Goal: Information Seeking & Learning: Learn about a topic

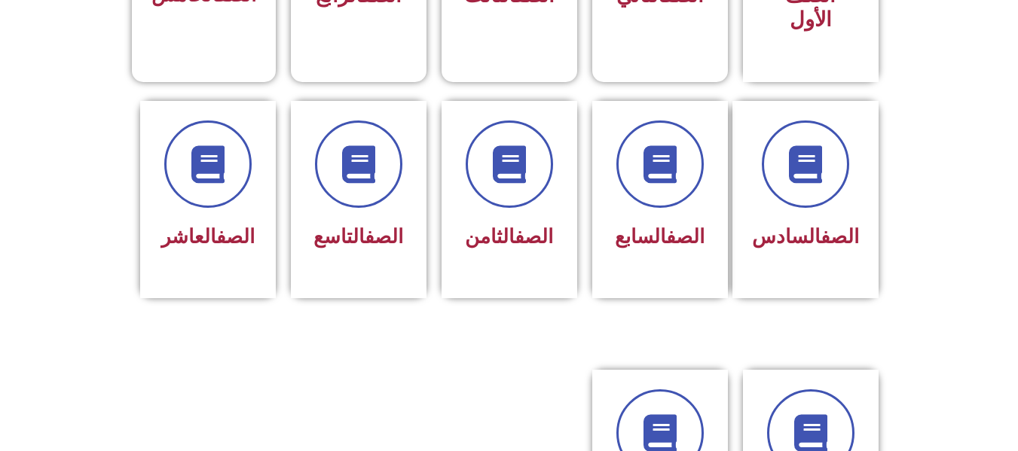
scroll to position [678, 0]
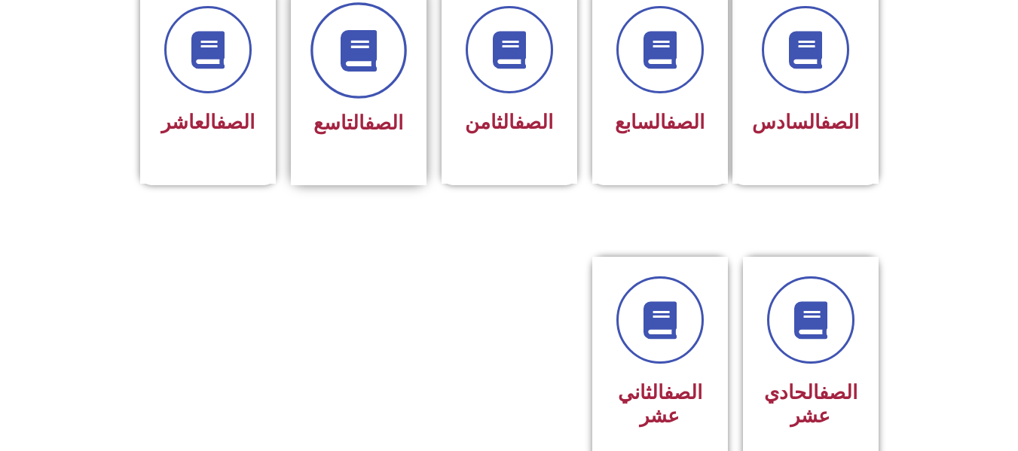
click at [374, 63] on span at bounding box center [358, 50] width 96 height 96
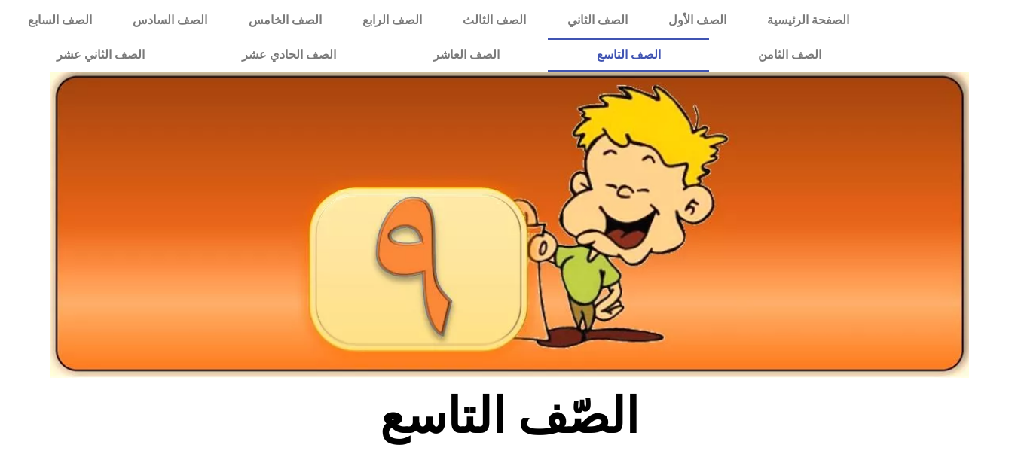
scroll to position [377, 0]
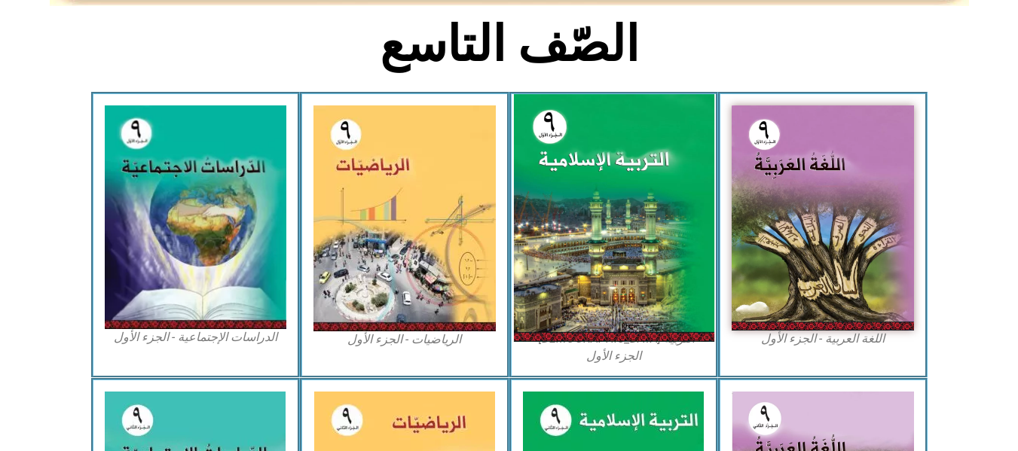
click at [652, 190] on img at bounding box center [613, 218] width 200 height 248
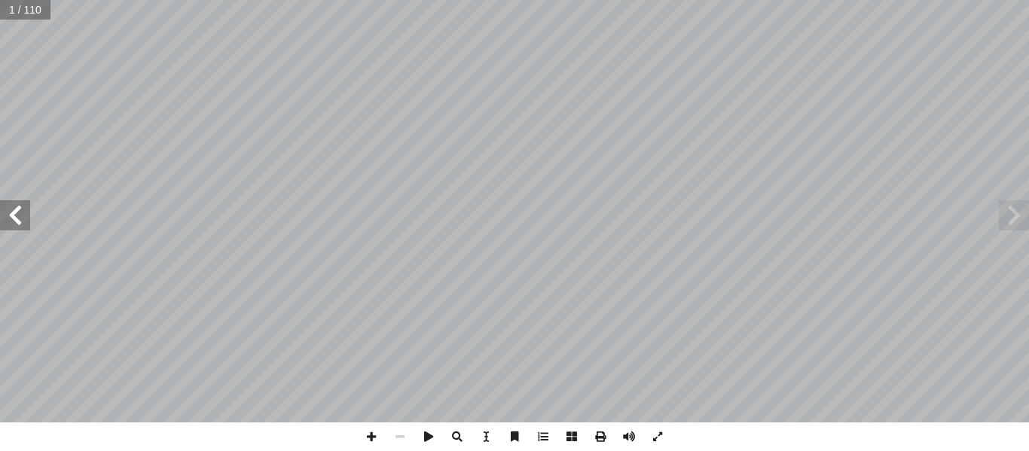
click at [10, 225] on span at bounding box center [15, 215] width 30 height 30
click at [12, 217] on span at bounding box center [15, 215] width 30 height 30
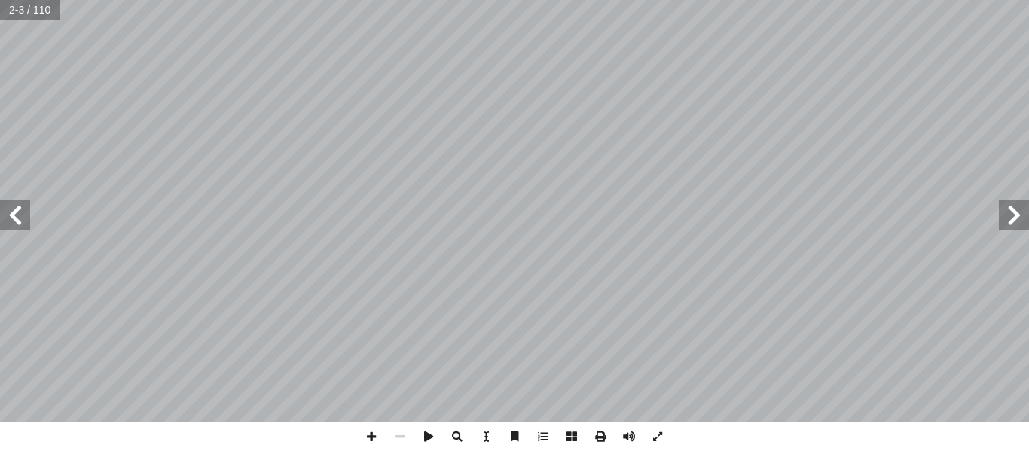
click at [12, 217] on span at bounding box center [15, 215] width 30 height 30
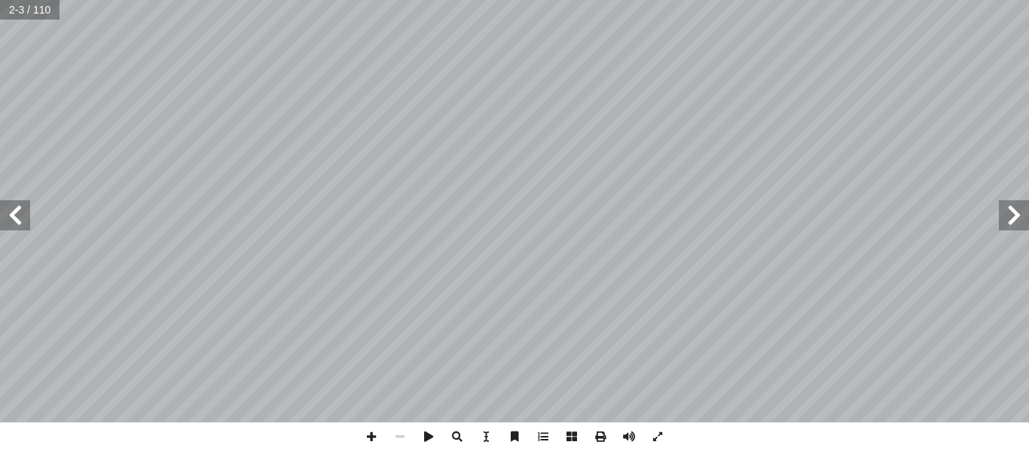
click at [12, 217] on span at bounding box center [15, 215] width 30 height 30
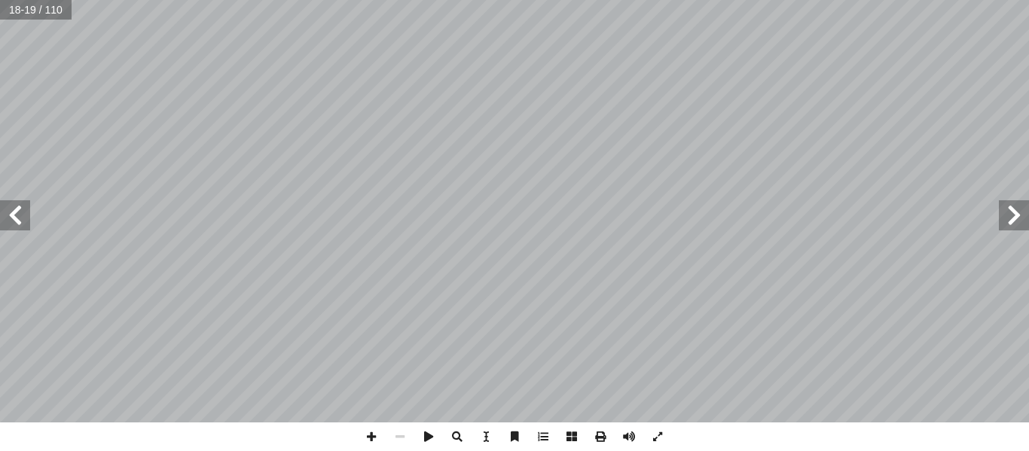
click at [12, 217] on span at bounding box center [15, 215] width 30 height 30
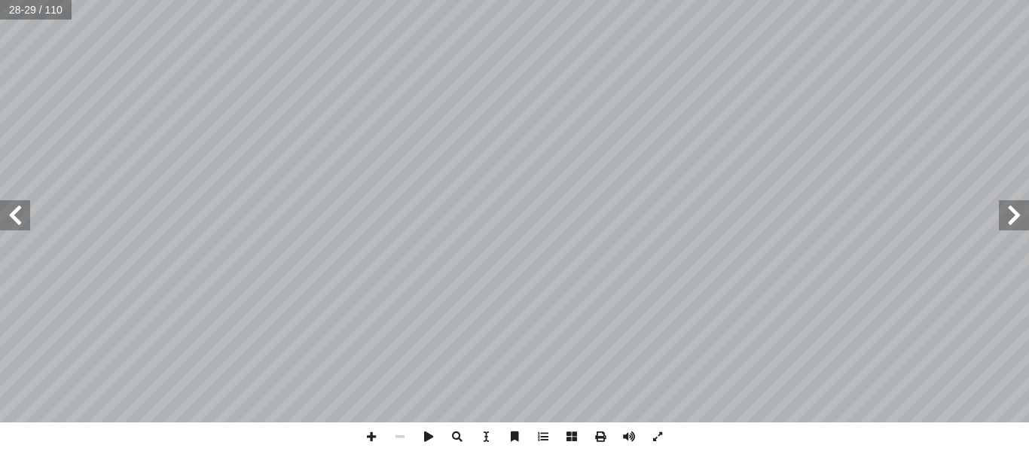
click at [1018, 204] on span at bounding box center [1014, 215] width 30 height 30
click at [377, 433] on span at bounding box center [371, 437] width 29 height 29
click at [366, 438] on span at bounding box center [371, 437] width 29 height 29
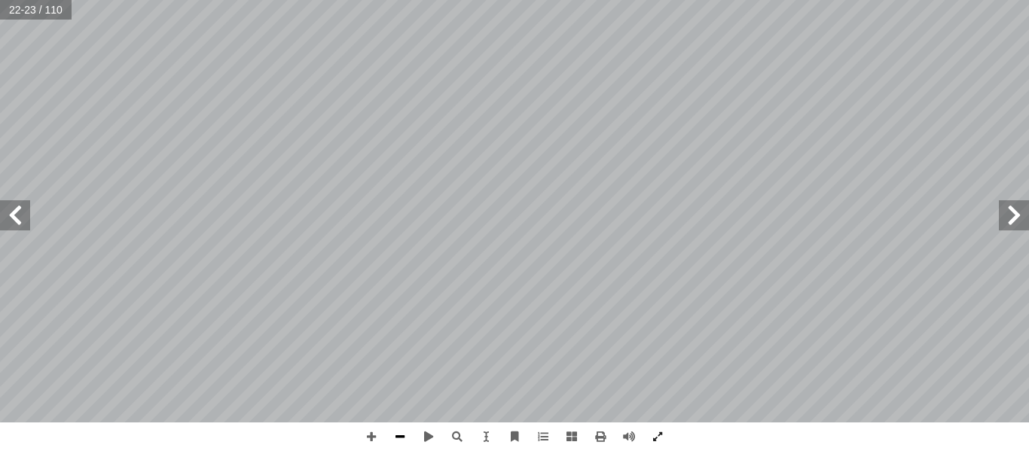
click at [399, 441] on span at bounding box center [400, 437] width 29 height 29
